Goal: Navigation & Orientation: Find specific page/section

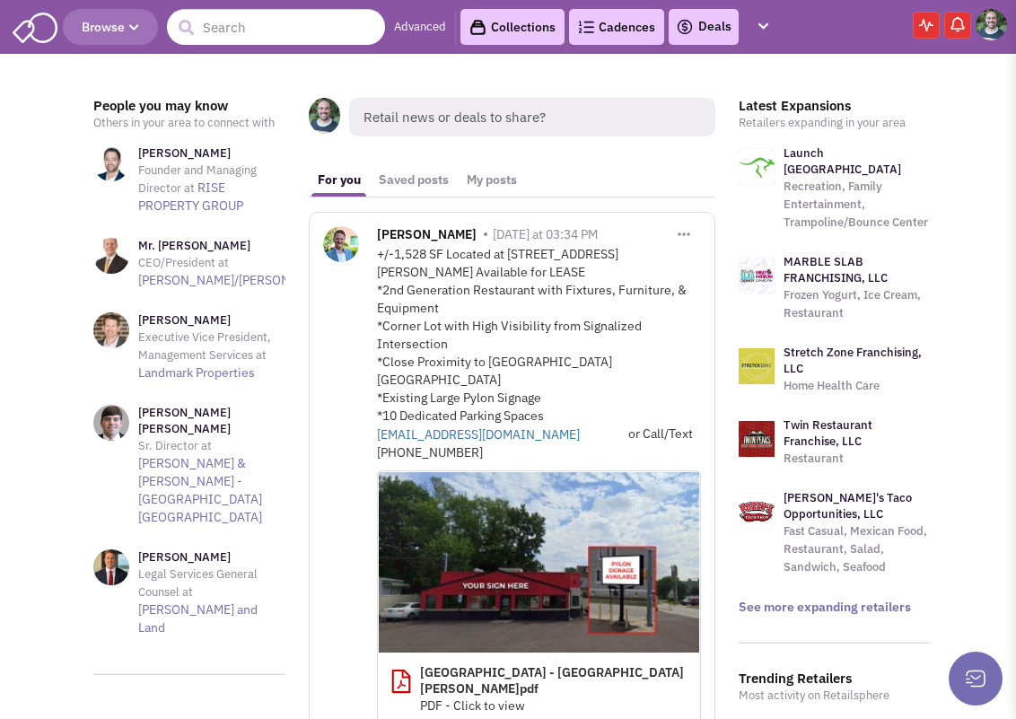
click at [1001, 25] on img at bounding box center [990, 24] width 31 height 31
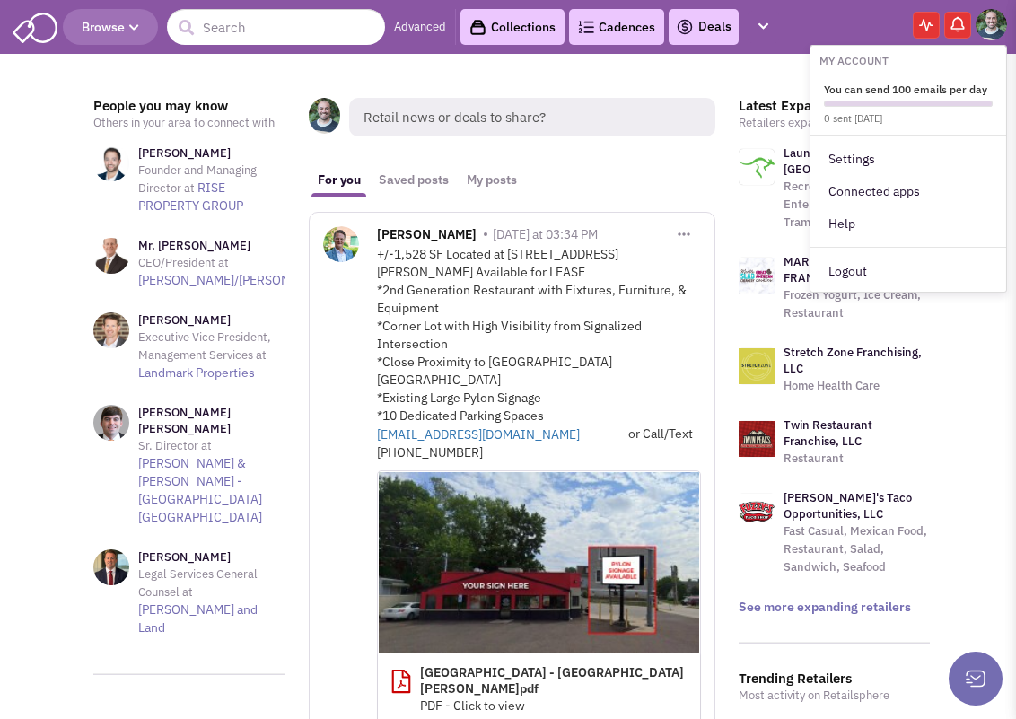
click at [881, 64] on h6 "My Account" at bounding box center [908, 58] width 196 height 17
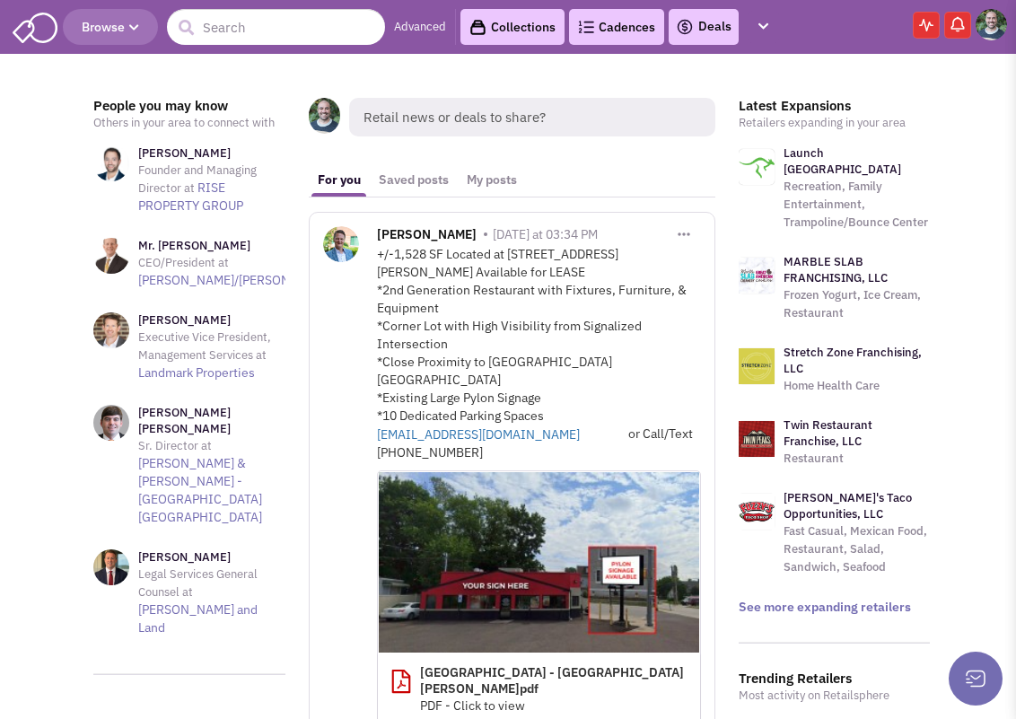
click at [951, 22] on img at bounding box center [957, 24] width 18 height 18
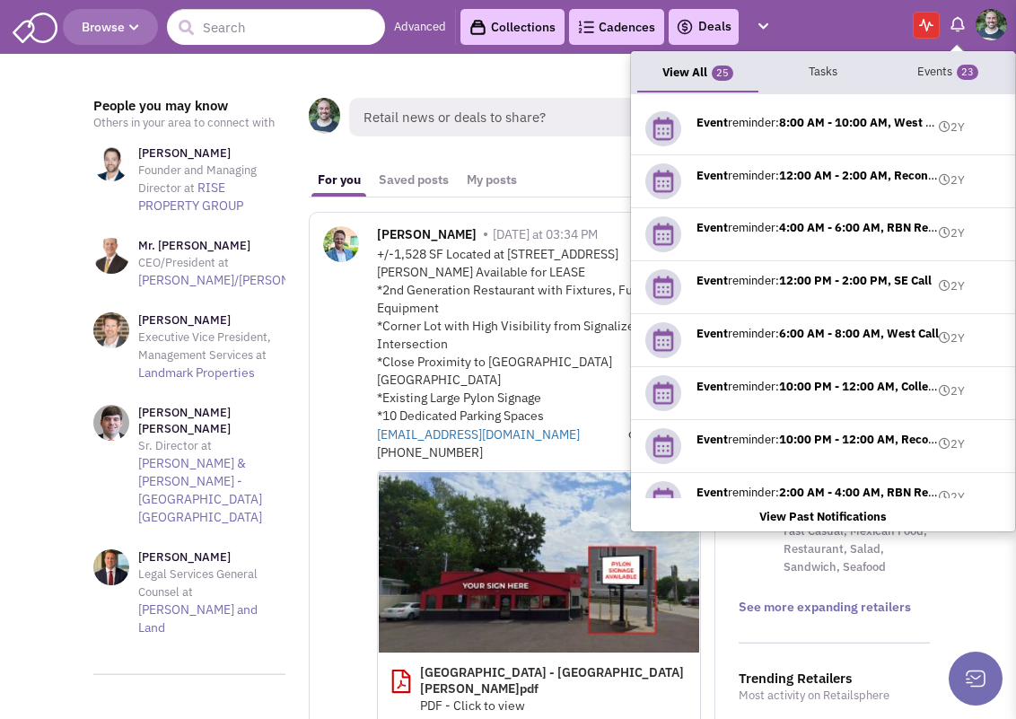
click at [929, 28] on img at bounding box center [926, 25] width 14 height 13
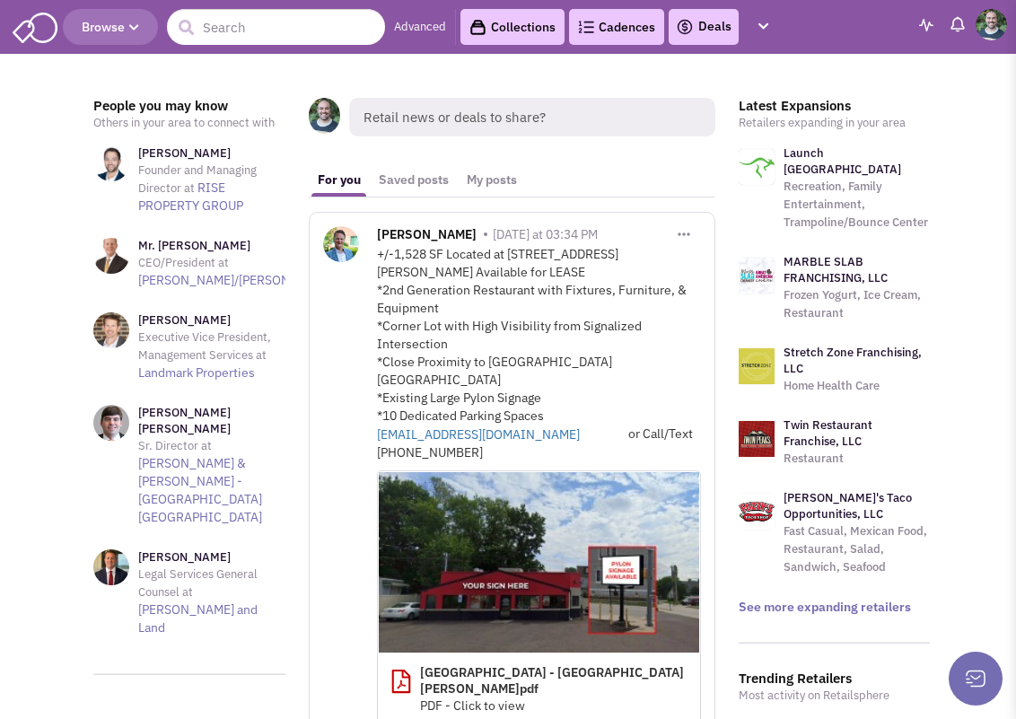
click at [977, 36] on li "My Account You can send 100 emails per day 0 sent [DATE] Settings Help Logout" at bounding box center [990, 24] width 31 height 31
click at [987, 26] on img at bounding box center [990, 24] width 31 height 31
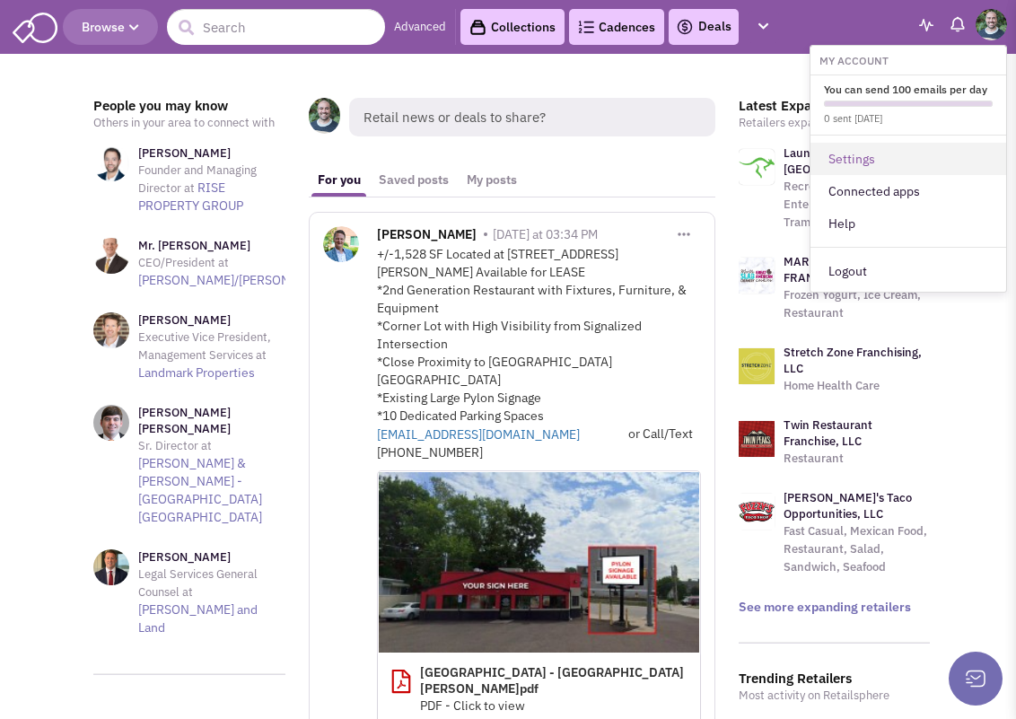
click at [861, 157] on link "Settings" at bounding box center [908, 159] width 196 height 32
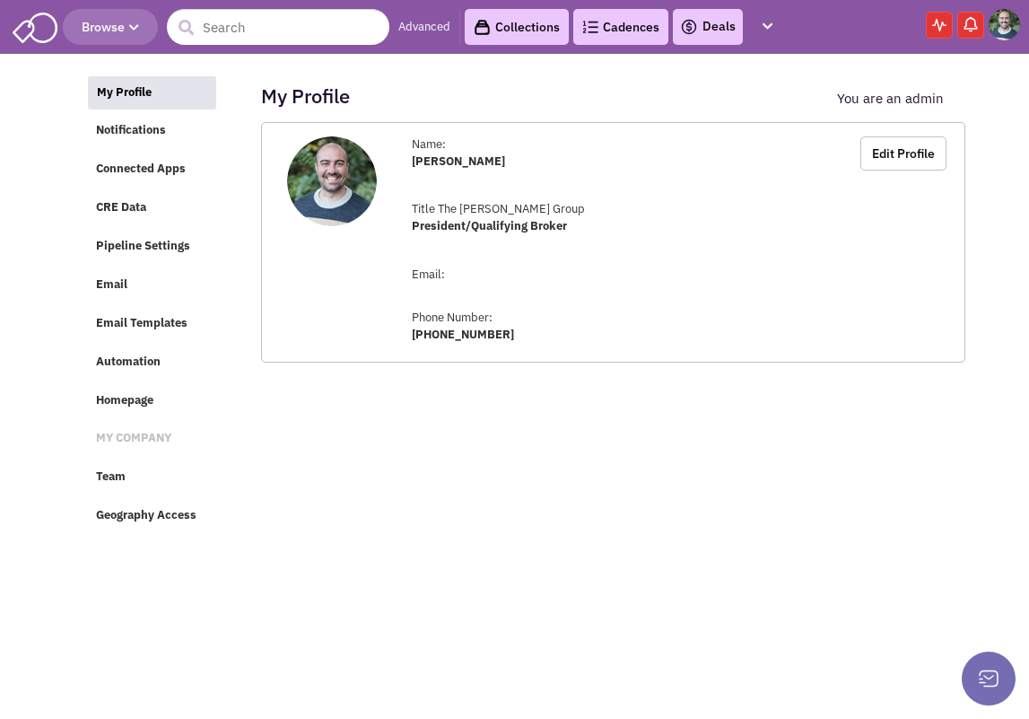
click at [1011, 23] on img at bounding box center [1004, 24] width 31 height 31
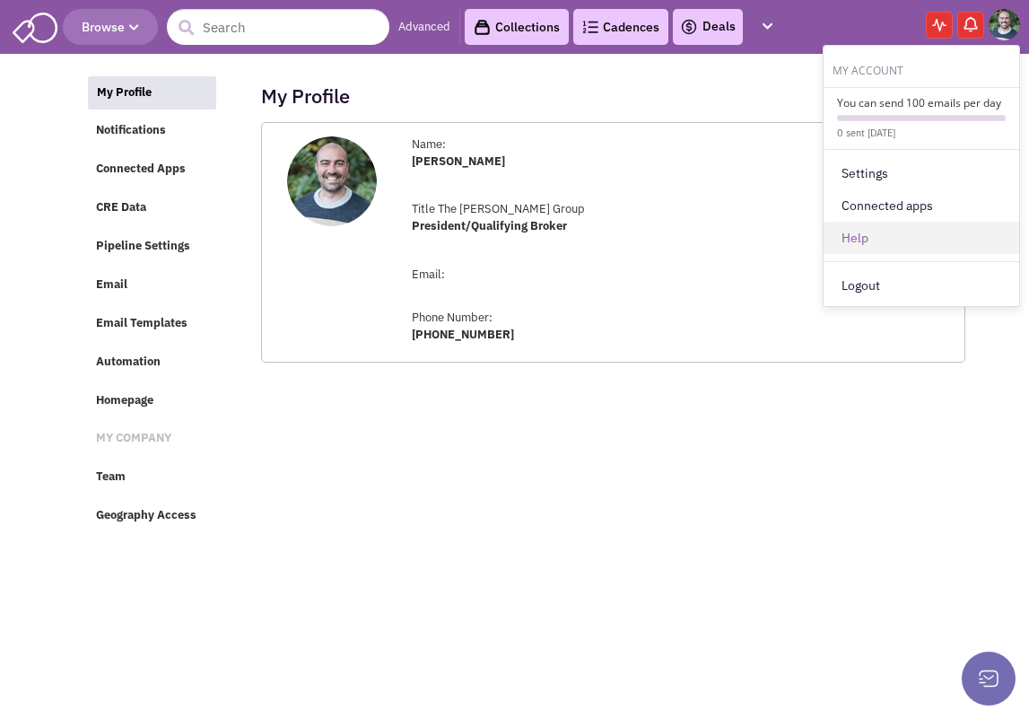
click at [865, 241] on link "Help" at bounding box center [922, 238] width 196 height 32
